Goal: Task Accomplishment & Management: Use online tool/utility

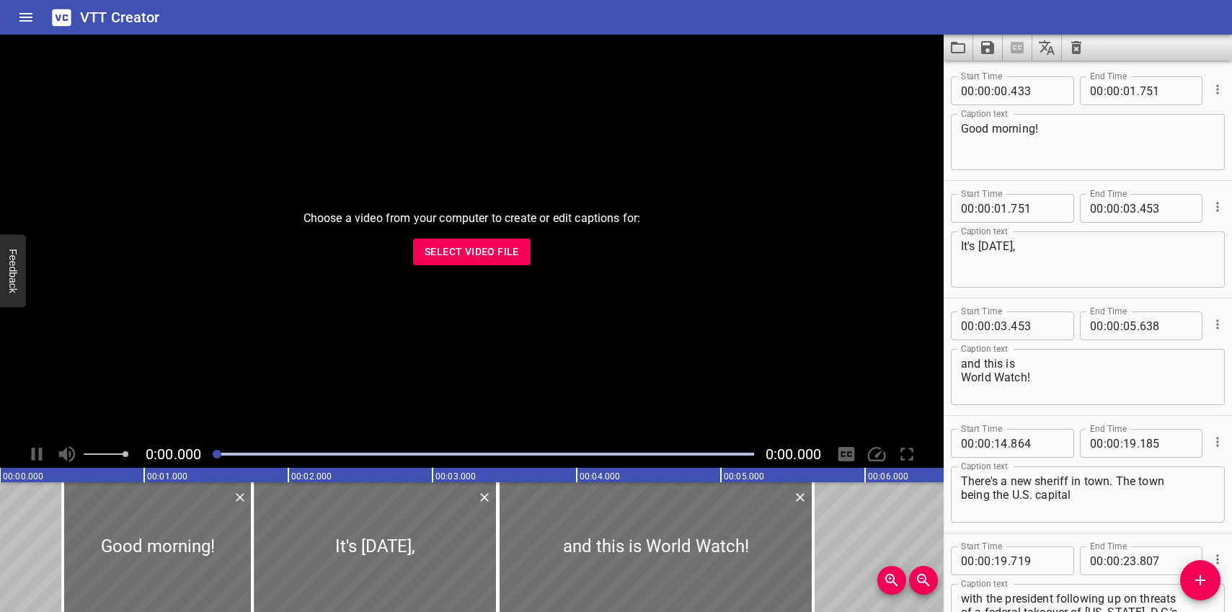
scroll to position [19610, 0]
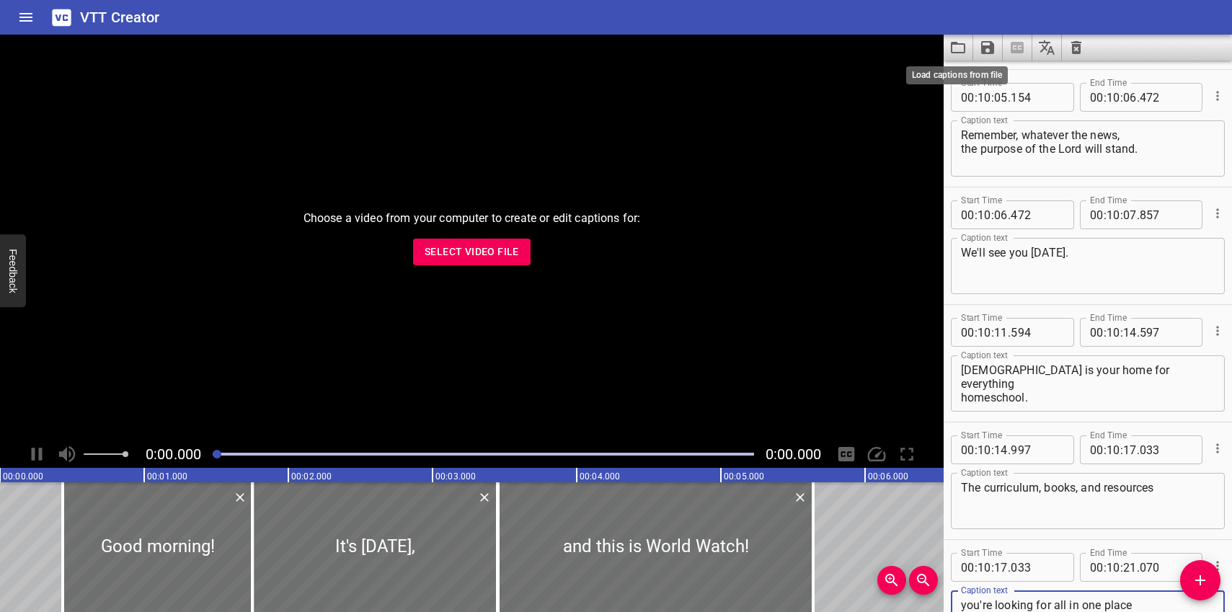
click at [958, 45] on icon "Load captions from file" at bounding box center [958, 48] width 14 height 12
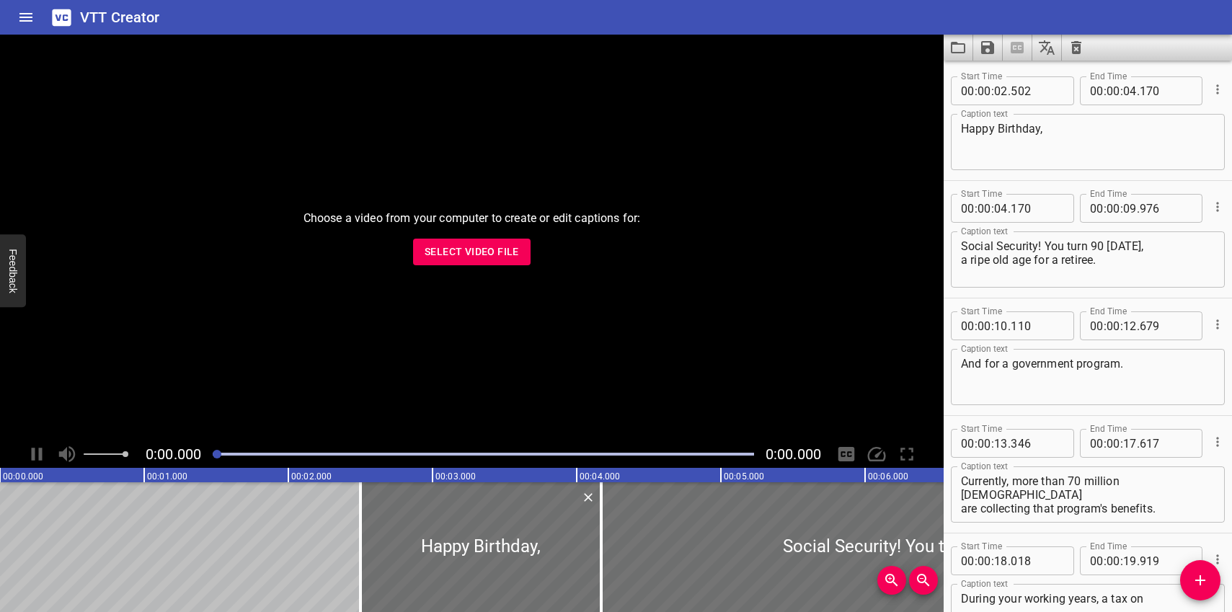
scroll to position [3400, 0]
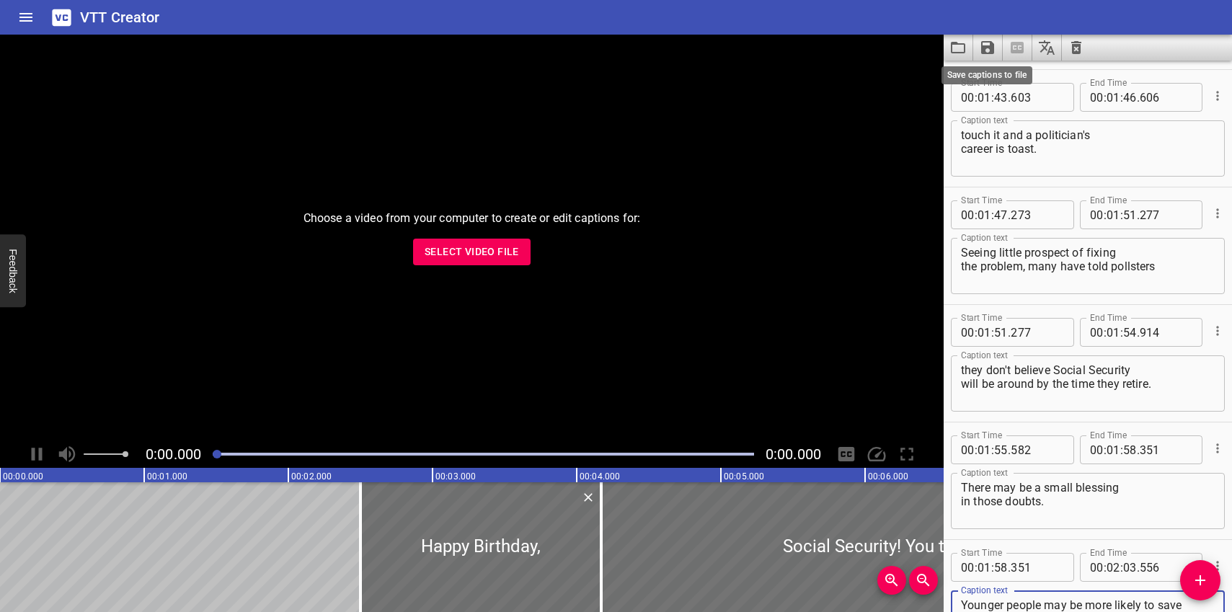
type textarea "Younger people may be more likely to save and plan on their own for retirement."
click at [991, 48] on icon "Save captions to file" at bounding box center [987, 47] width 13 height 13
click at [992, 77] on li "Save to VTT file" at bounding box center [1026, 79] width 106 height 26
click at [959, 45] on icon "Load captions from file" at bounding box center [957, 47] width 17 height 17
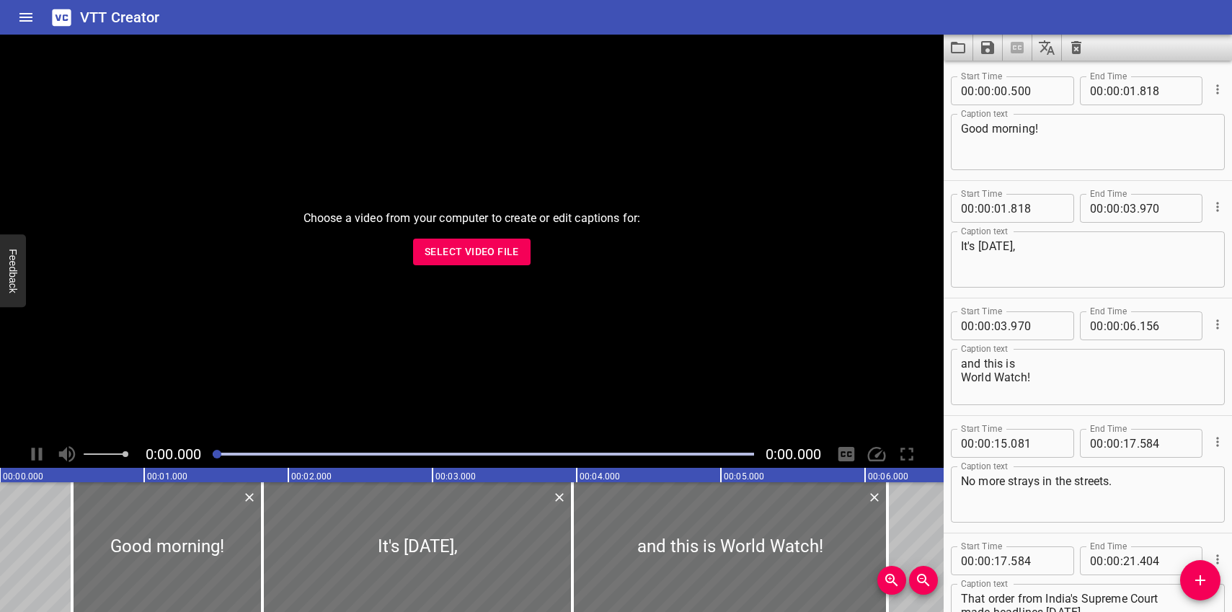
scroll to position [19493, 0]
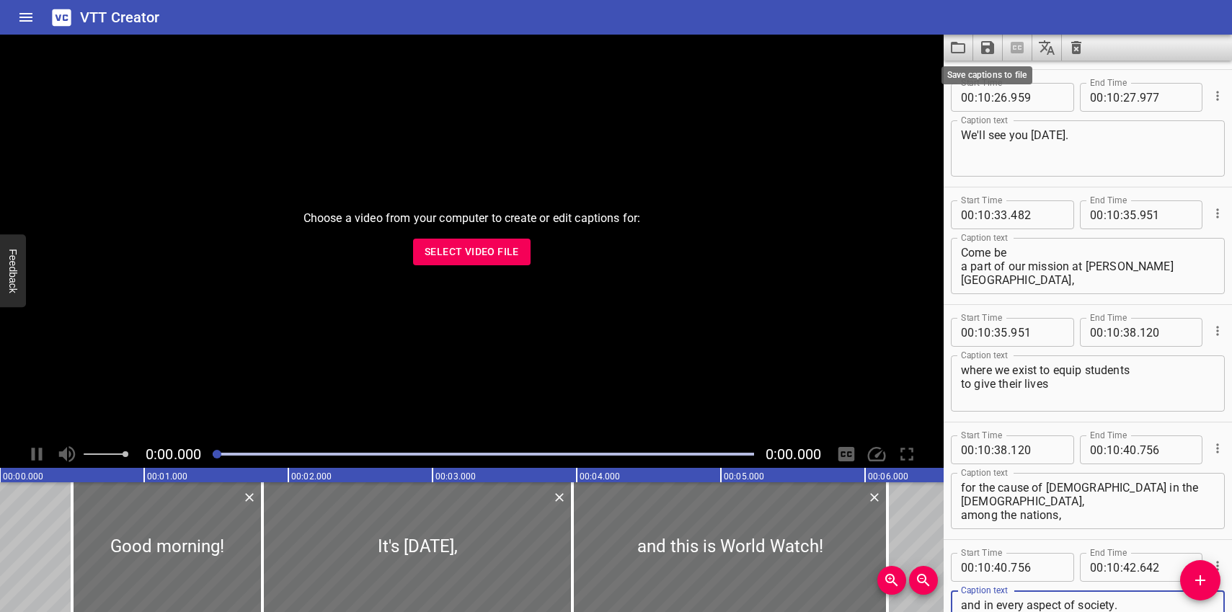
type textarea "and in every aspect of society."
click at [988, 43] on icon "Save captions to file" at bounding box center [987, 47] width 13 height 13
click at [992, 74] on li "Save to VTT file" at bounding box center [1026, 79] width 106 height 26
click at [954, 46] on icon "Load captions from file" at bounding box center [957, 47] width 17 height 17
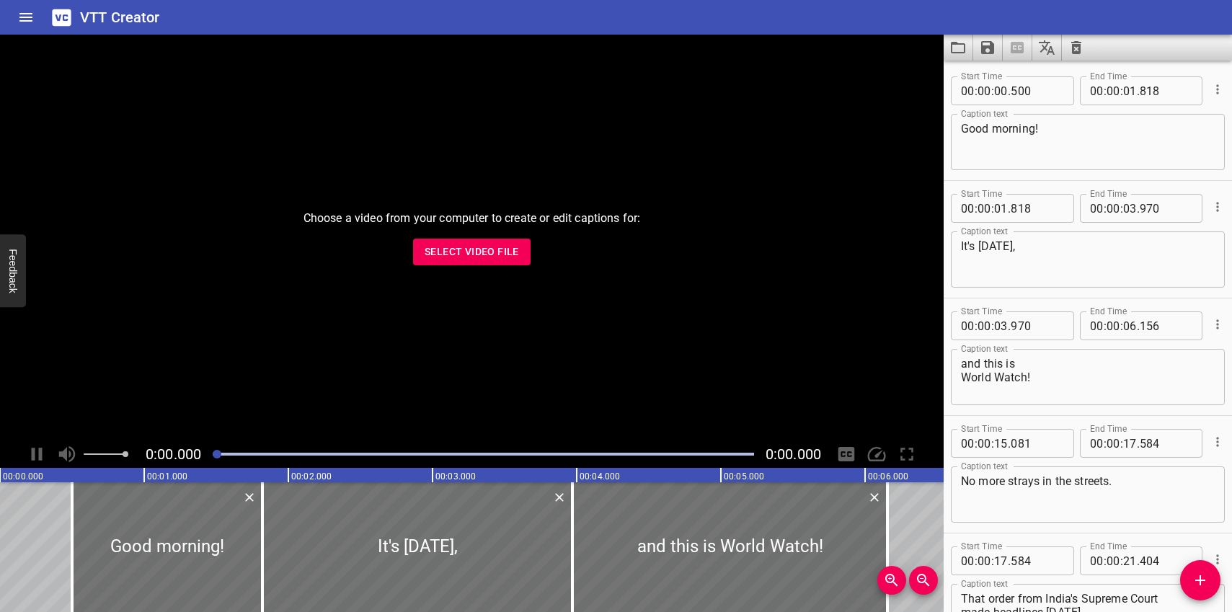
scroll to position [19375, 0]
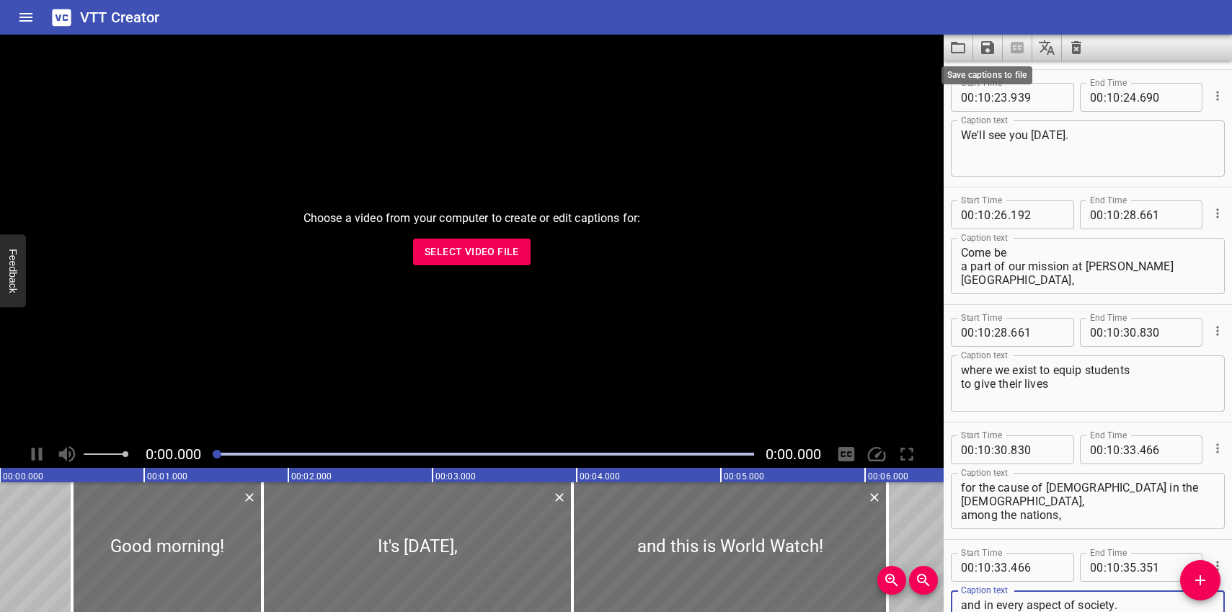
type textarea "and in every aspect of society."
click at [987, 47] on icon "Save captions to file" at bounding box center [987, 47] width 13 height 13
click at [994, 74] on li "Save to VTT file" at bounding box center [1026, 79] width 106 height 26
